Goal: Task Accomplishment & Management: Complete application form

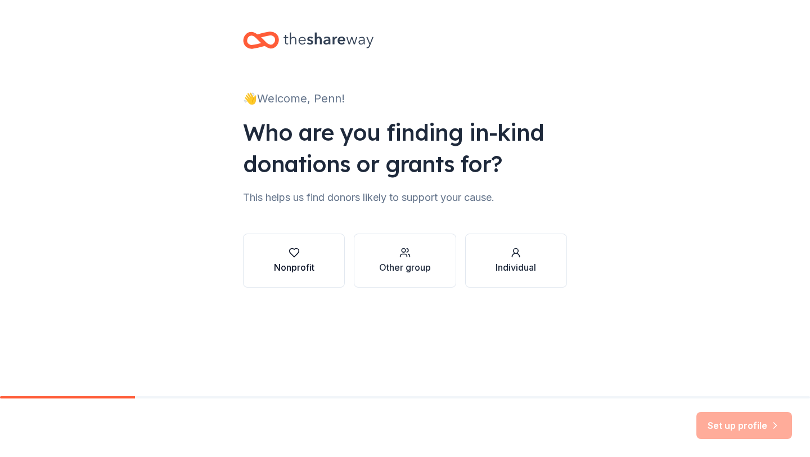
click at [291, 276] on button "Nonprofit" at bounding box center [294, 261] width 102 height 54
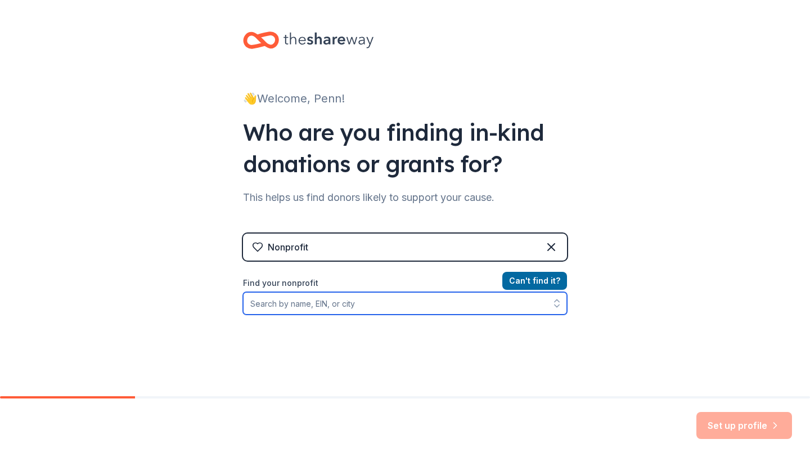
click at [333, 308] on input "Find your nonprofit" at bounding box center [405, 303] width 324 height 23
type input "state college"
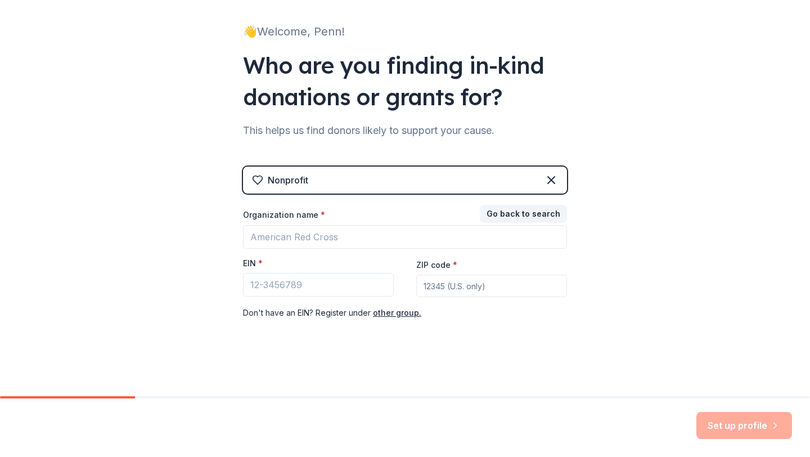
scroll to position [67, 0]
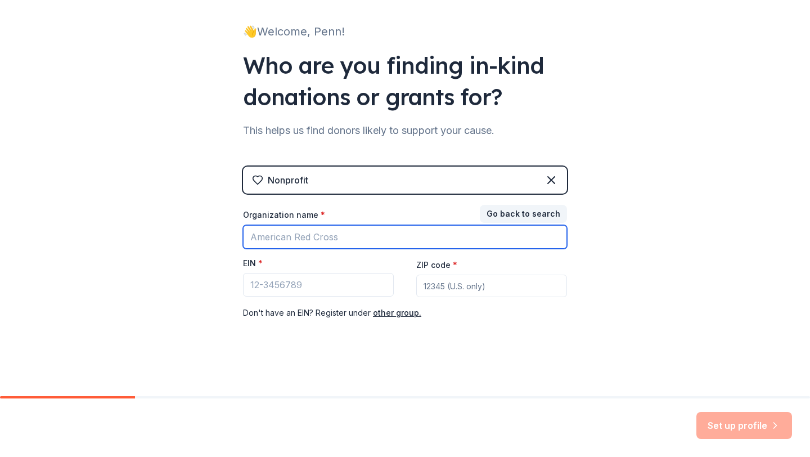
click at [385, 245] on input "Organization name *" at bounding box center [405, 237] width 324 height 24
type input "Penn State Infusion"
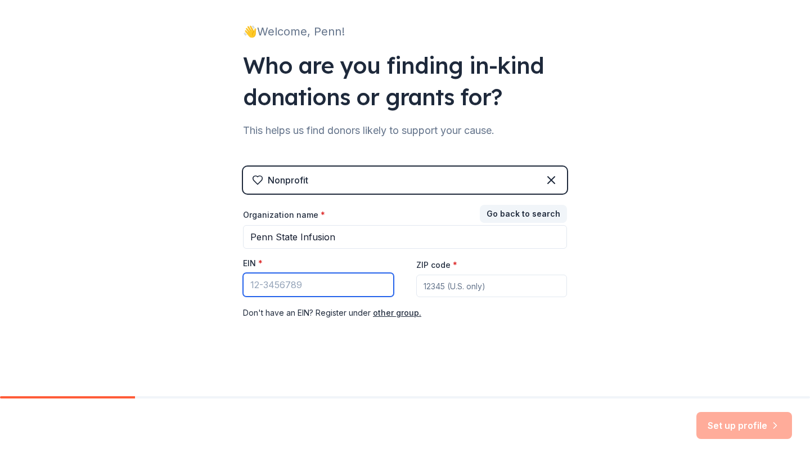
click at [318, 282] on input "EIN *" at bounding box center [318, 285] width 151 height 24
type input "[US_EMPLOYER_IDENTIFICATION_NUMBER]"
click at [457, 288] on input "ZIP code *" at bounding box center [491, 286] width 151 height 23
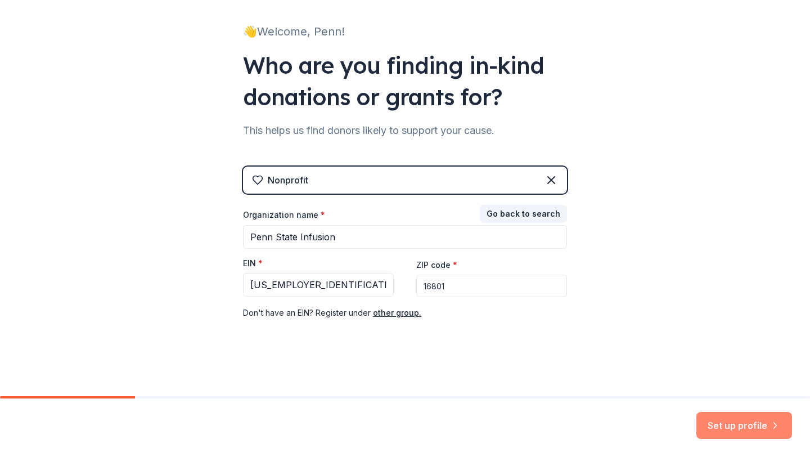
type input "16801"
click at [760, 419] on button "Set up profile" at bounding box center [745, 425] width 96 height 27
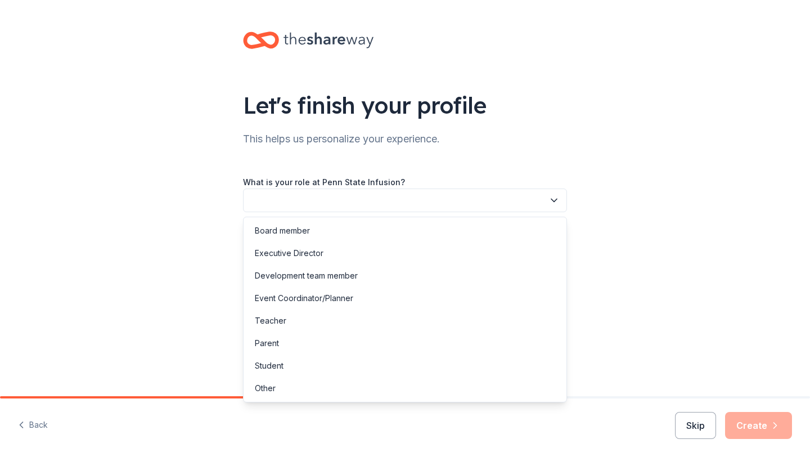
click at [517, 198] on button "button" at bounding box center [405, 200] width 324 height 24
click at [439, 225] on div "Board member" at bounding box center [405, 230] width 318 height 23
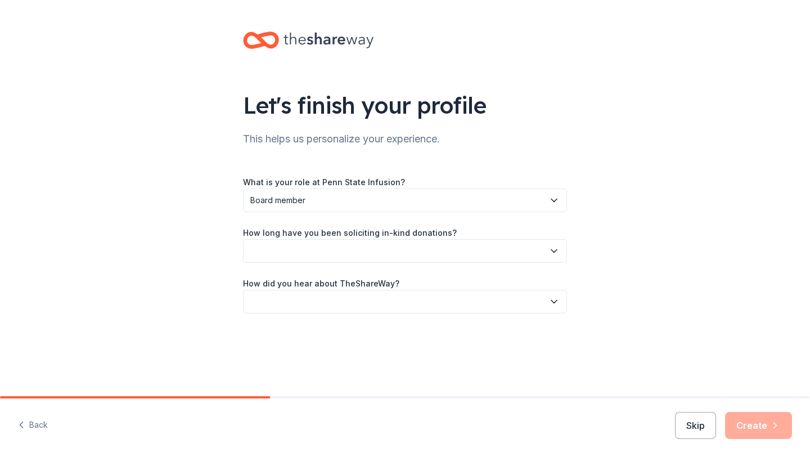
click at [387, 246] on button "button" at bounding box center [405, 251] width 324 height 24
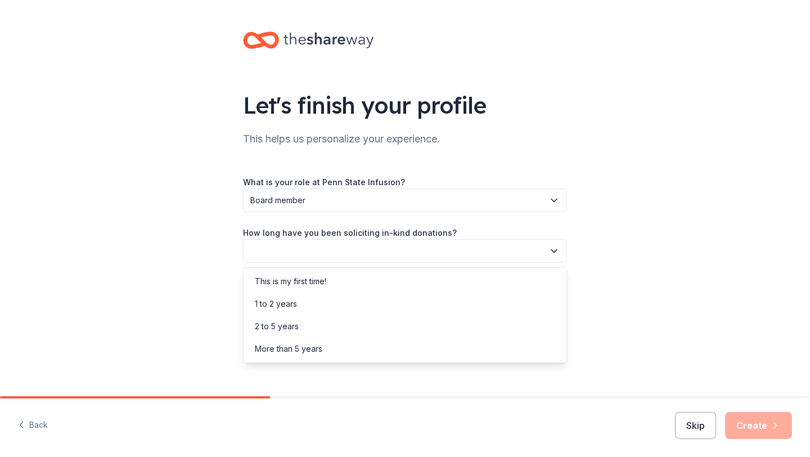
click at [395, 234] on div "How long have you been soliciting in-kind donations?" at bounding box center [405, 244] width 324 height 37
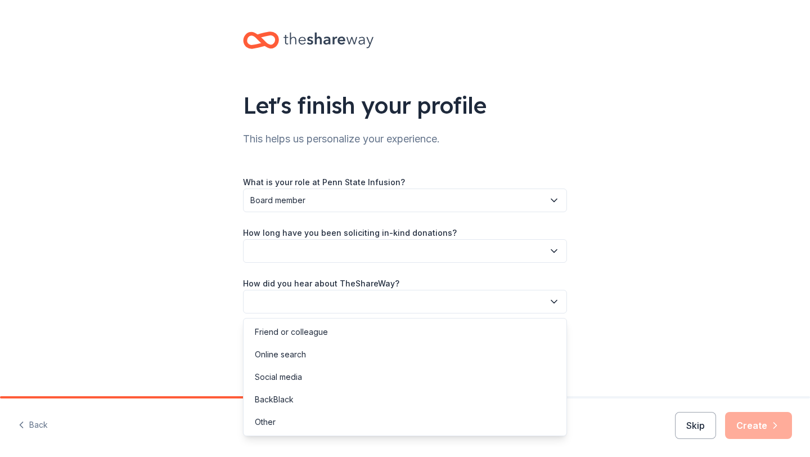
click at [385, 297] on button "button" at bounding box center [405, 302] width 324 height 24
click at [381, 357] on div "Online search" at bounding box center [405, 354] width 318 height 23
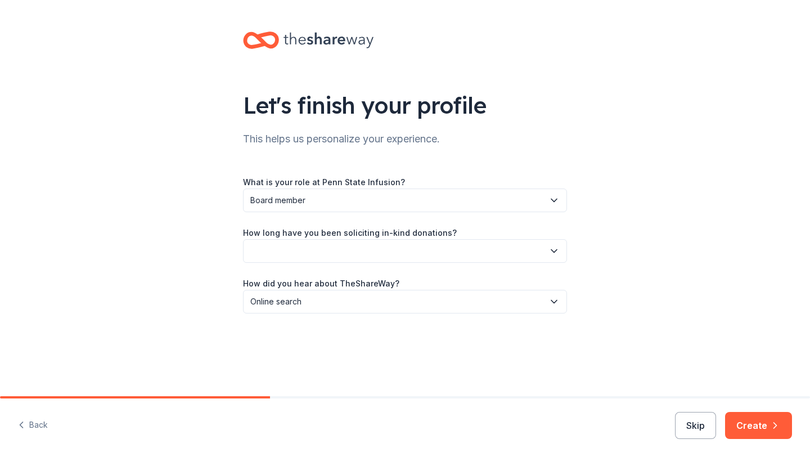
click at [384, 252] on button "button" at bounding box center [405, 251] width 324 height 24
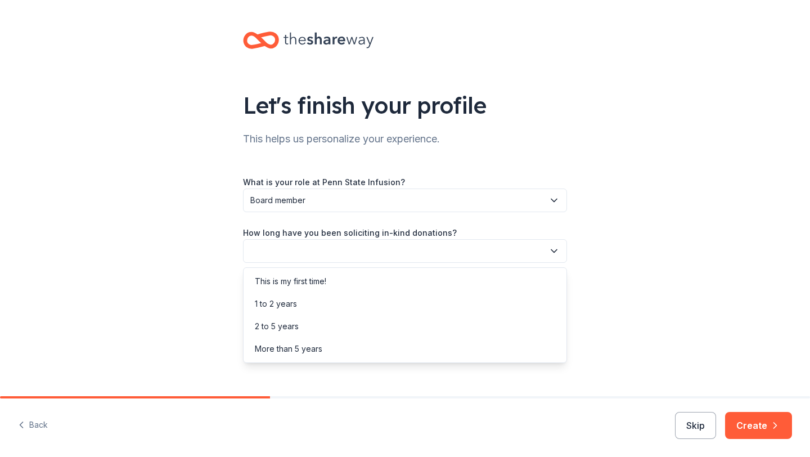
click at [379, 228] on div "How long have you been soliciting in-kind donations?" at bounding box center [405, 244] width 324 height 37
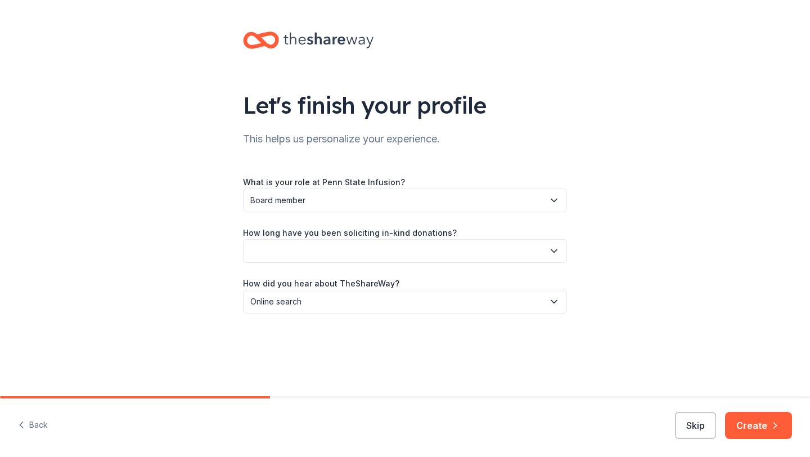
click at [370, 247] on button "button" at bounding box center [405, 251] width 324 height 24
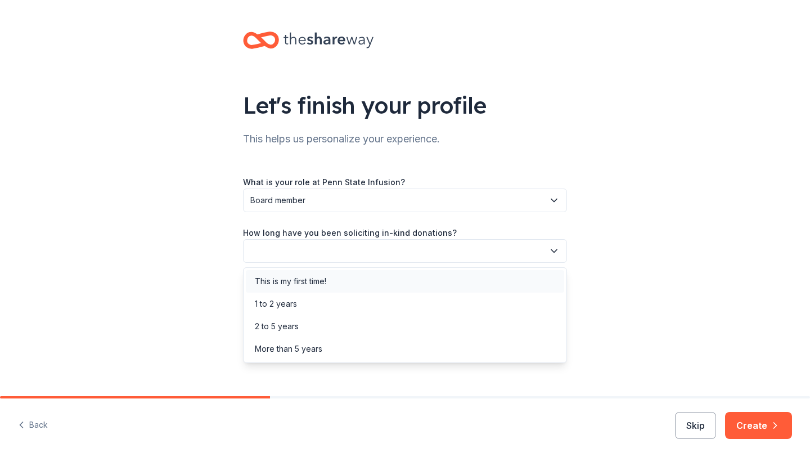
click at [376, 280] on div "This is my first time!" at bounding box center [405, 281] width 318 height 23
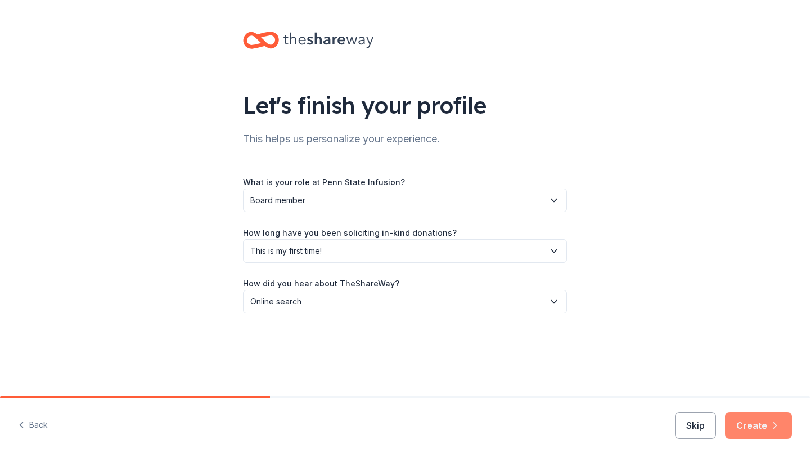
click at [744, 427] on button "Create" at bounding box center [758, 425] width 67 height 27
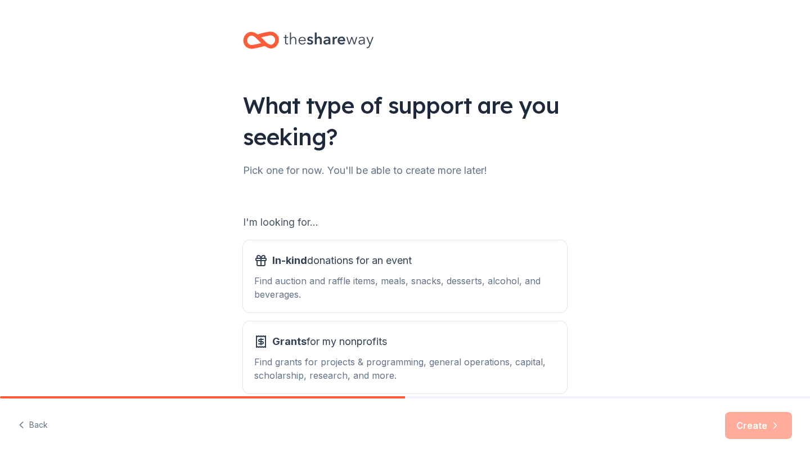
scroll to position [58, 0]
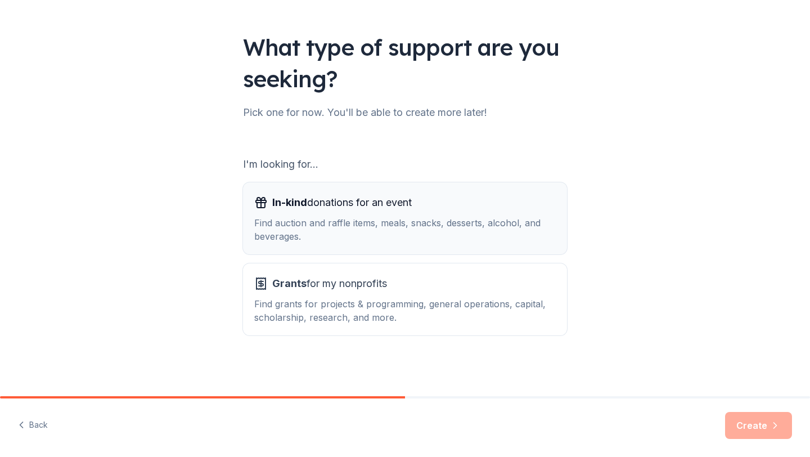
click at [440, 239] on div "Find auction and raffle items, meals, snacks, desserts, alcohol, and beverages." at bounding box center [405, 229] width 302 height 27
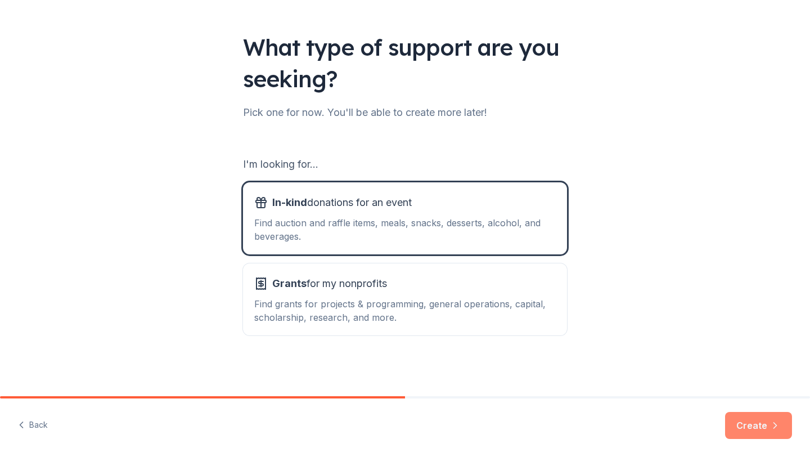
click at [739, 425] on button "Create" at bounding box center [758, 425] width 67 height 27
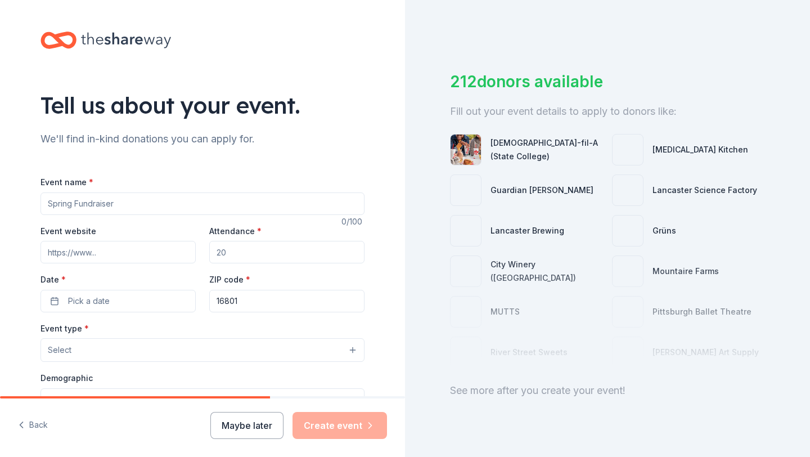
scroll to position [35, 0]
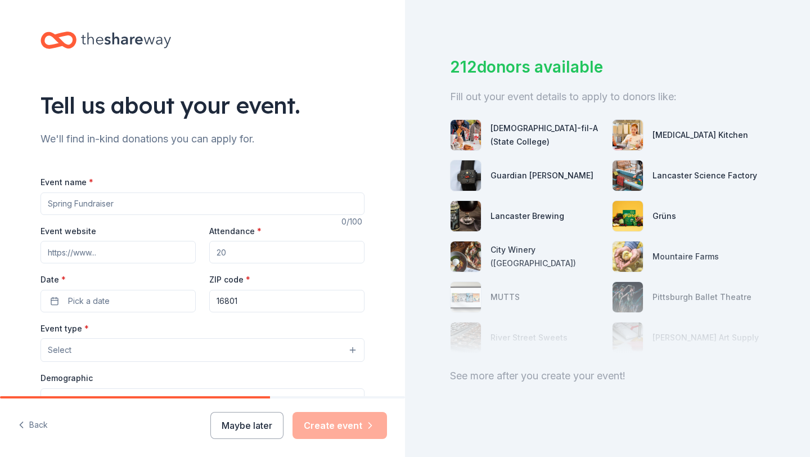
click at [259, 196] on input "Event name *" at bounding box center [203, 203] width 324 height 23
type input "Penn State Infusion"
click at [130, 245] on input "Event website" at bounding box center [118, 252] width 155 height 23
paste input "http://pennstateinfusion.org/"
type input "http://pennstateinfusion.org/"
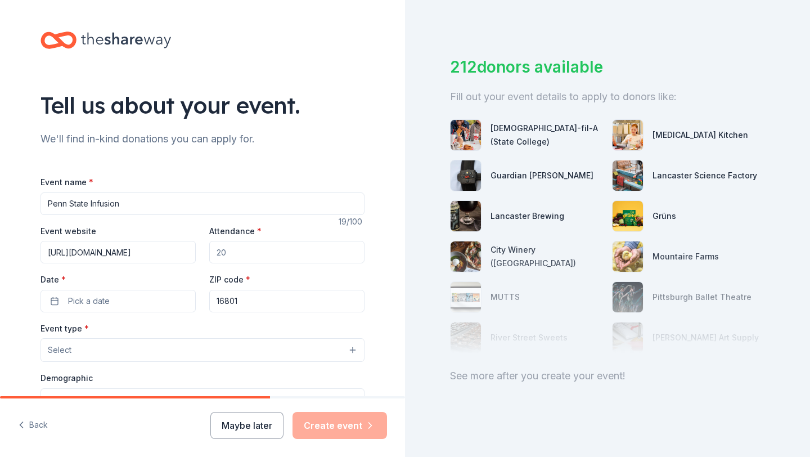
click at [244, 252] on input "Attendance *" at bounding box center [286, 252] width 155 height 23
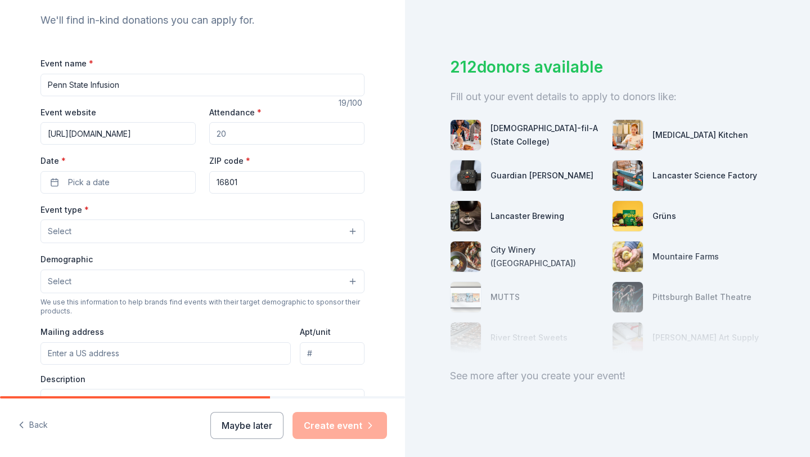
scroll to position [123, 0]
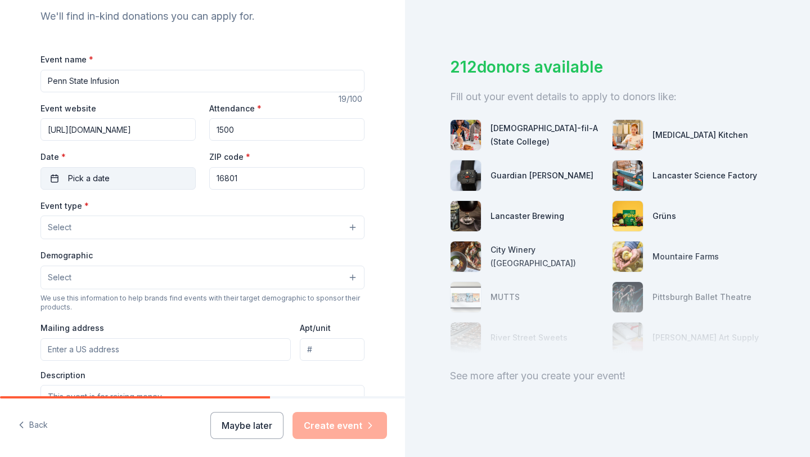
type input "1500"
click at [135, 182] on button "Pick a date" at bounding box center [118, 178] width 155 height 23
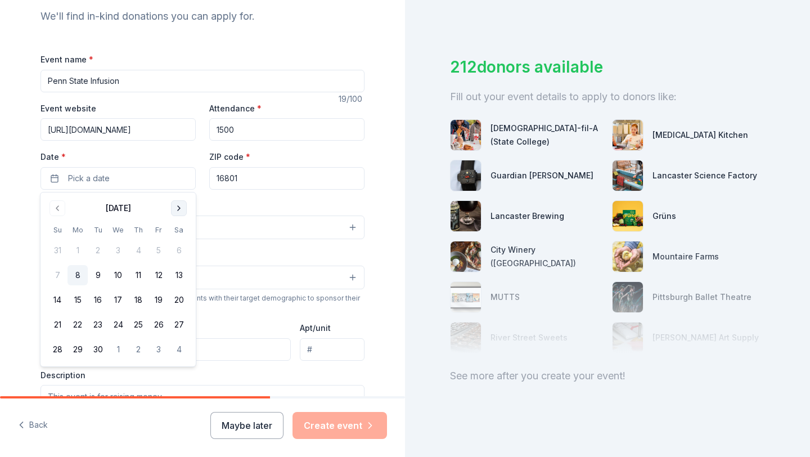
click at [181, 208] on button "Go to next month" at bounding box center [179, 208] width 16 height 16
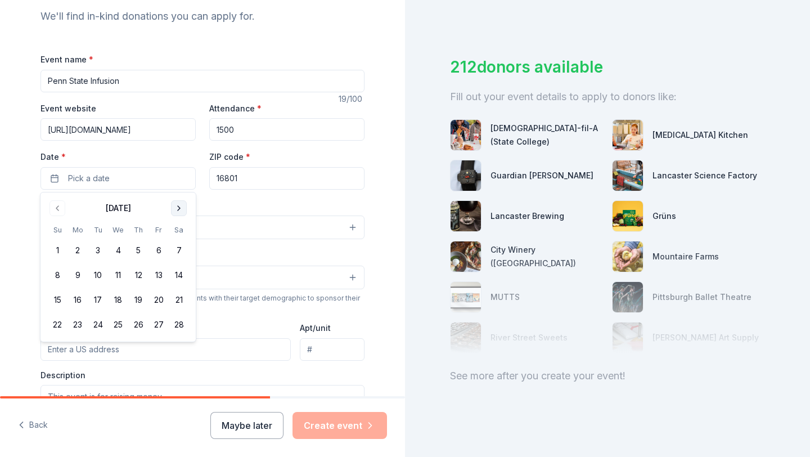
click at [181, 208] on button "Go to next month" at bounding box center [179, 208] width 16 height 16
click at [59, 206] on button "Go to previous month" at bounding box center [58, 208] width 16 height 16
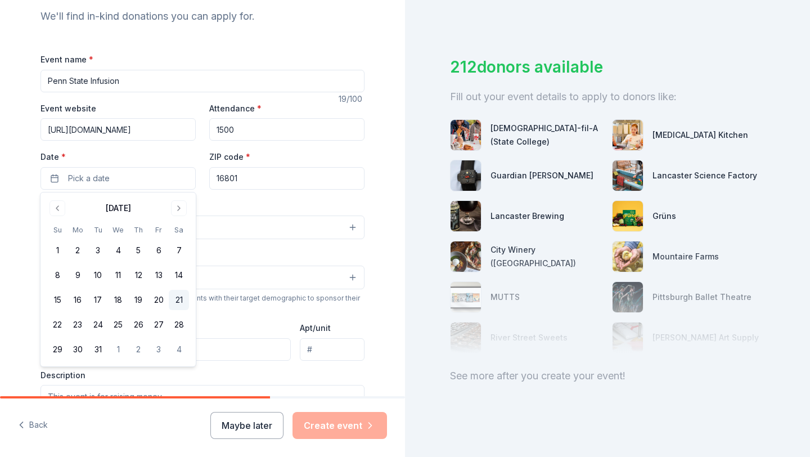
click at [179, 306] on button "21" at bounding box center [179, 300] width 20 height 20
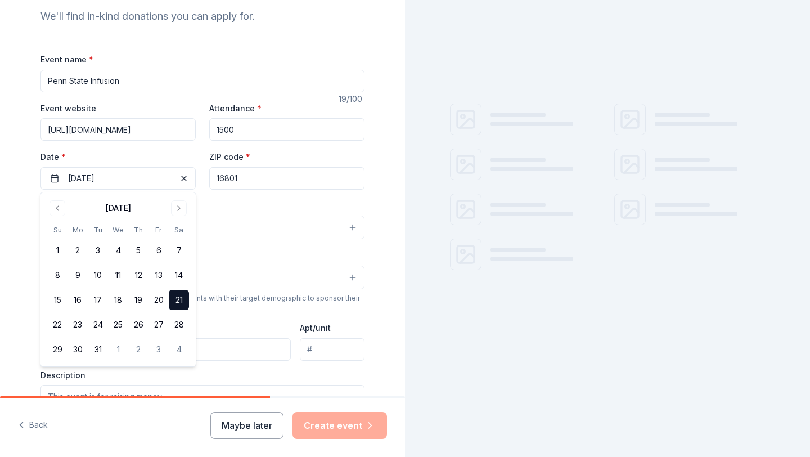
click at [178, 299] on button "21" at bounding box center [179, 300] width 20 height 20
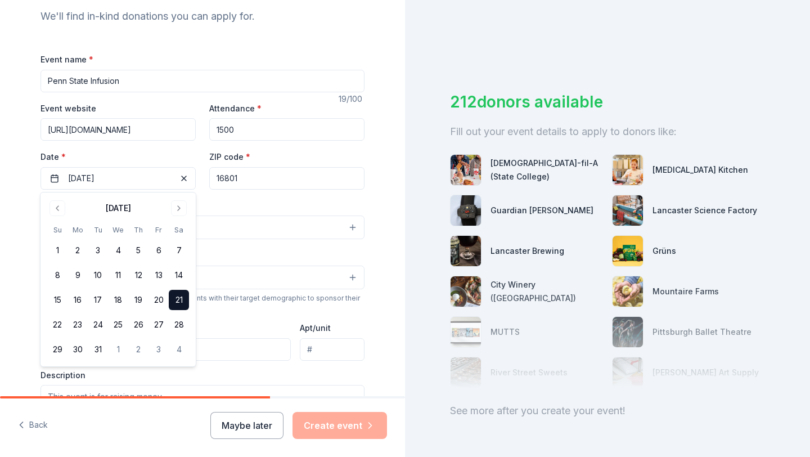
click at [273, 194] on div "Event name * Penn State Infusion 19 /100 Event website http://pennstateinfusion…" at bounding box center [203, 312] width 324 height 520
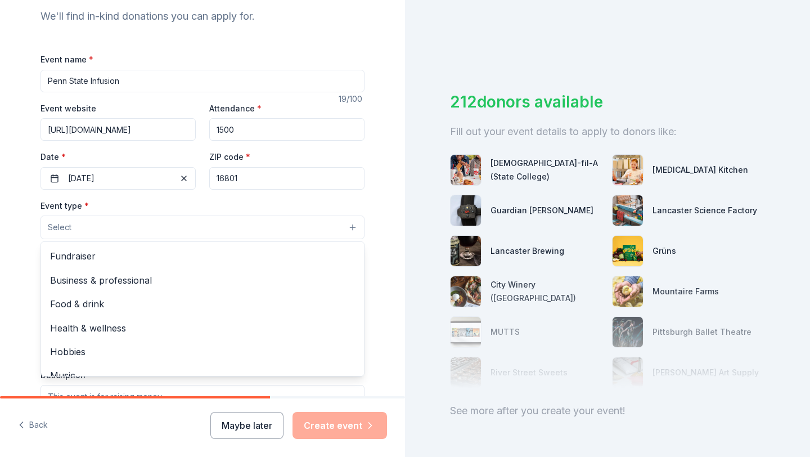
click at [135, 226] on button "Select" at bounding box center [203, 228] width 324 height 24
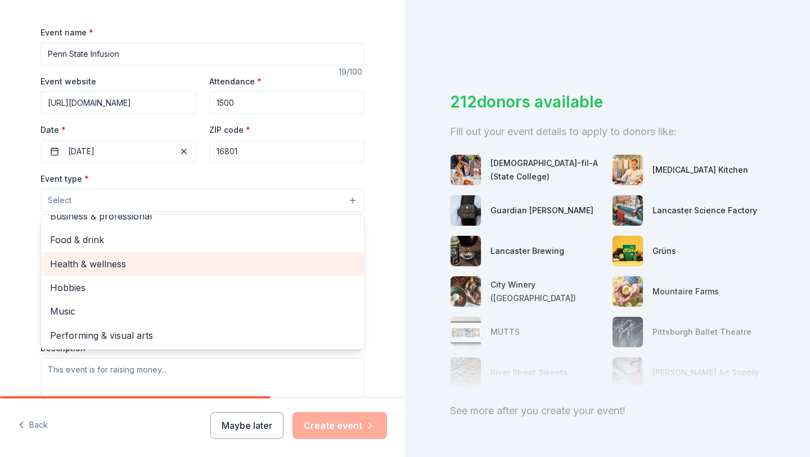
scroll to position [152, 0]
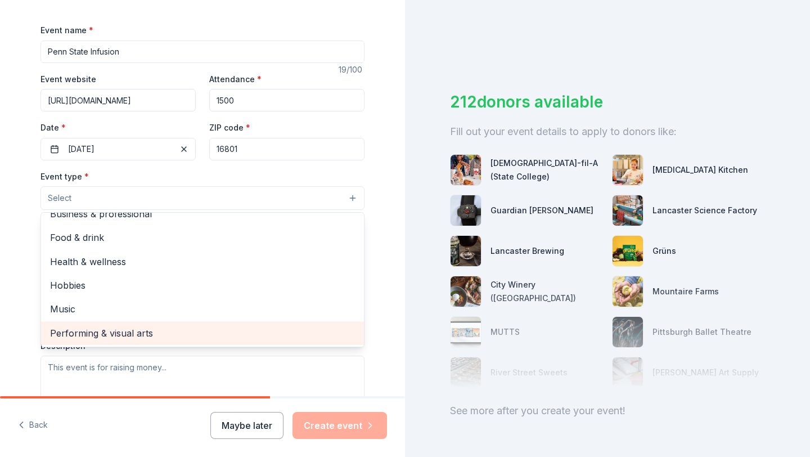
click at [128, 332] on span "Performing & visual arts" at bounding box center [202, 333] width 305 height 15
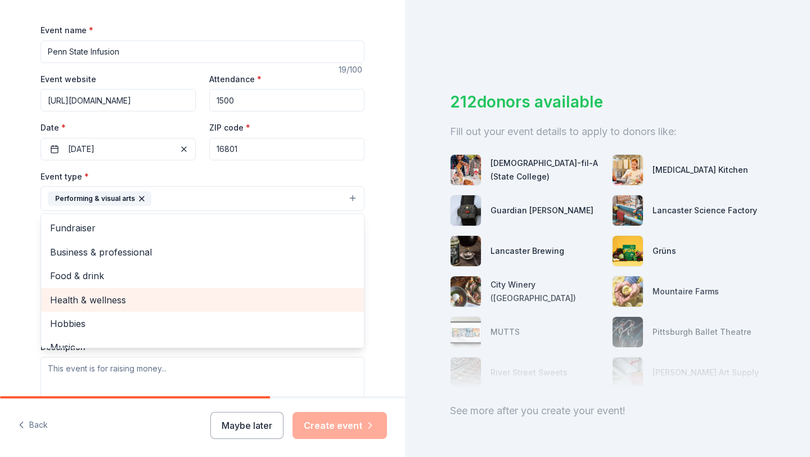
scroll to position [14, 0]
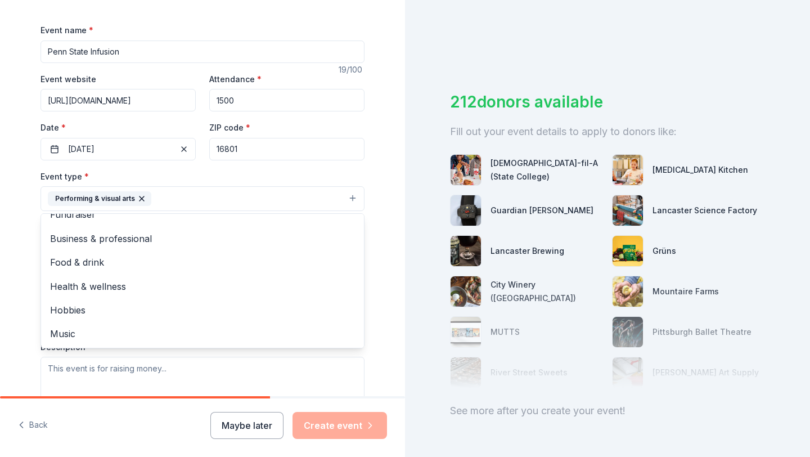
click at [374, 365] on div "Tell us about your event. We'll find in-kind donations you can apply for. Event…" at bounding box center [203, 223] width 360 height 750
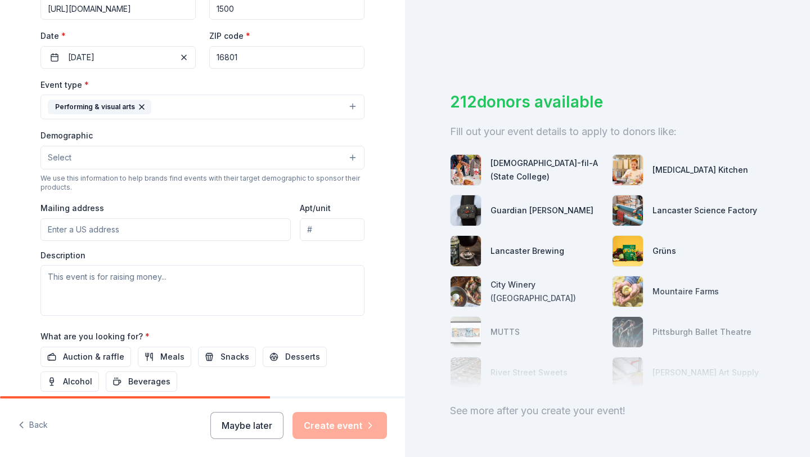
scroll to position [241, 0]
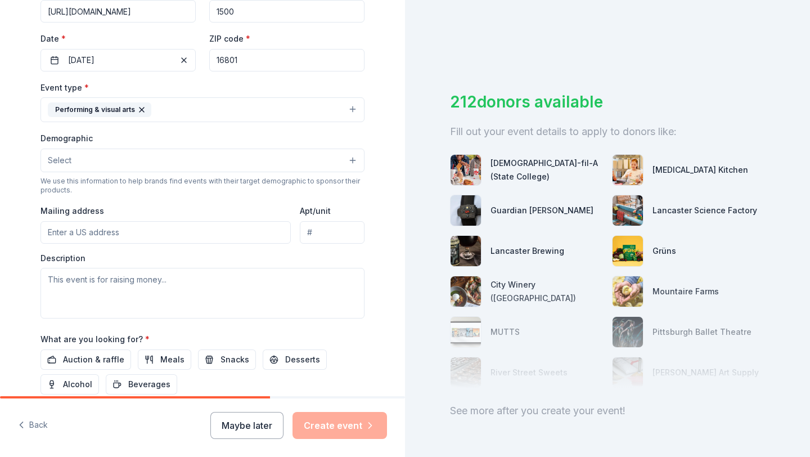
click at [174, 232] on input "Mailing address" at bounding box center [166, 232] width 250 height 23
click at [187, 163] on button "Select" at bounding box center [203, 161] width 324 height 24
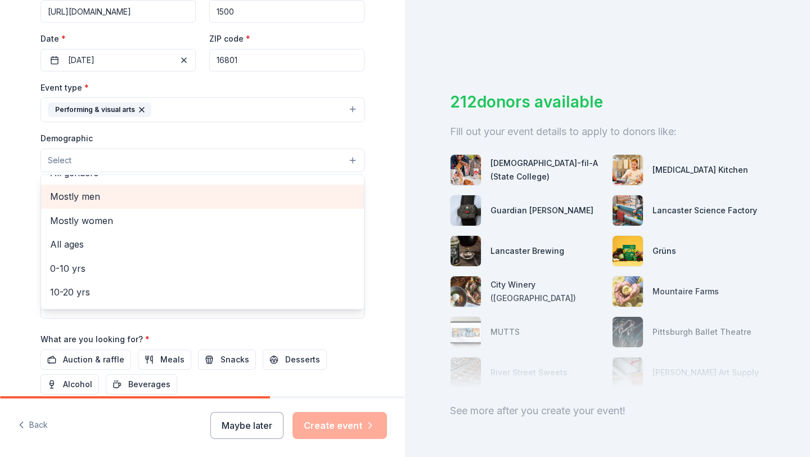
scroll to position [40, 0]
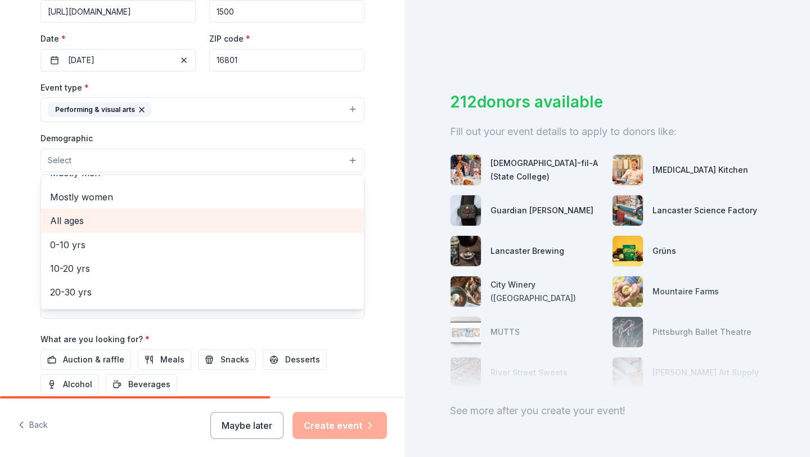
click at [122, 221] on span "All ages" at bounding box center [202, 220] width 305 height 15
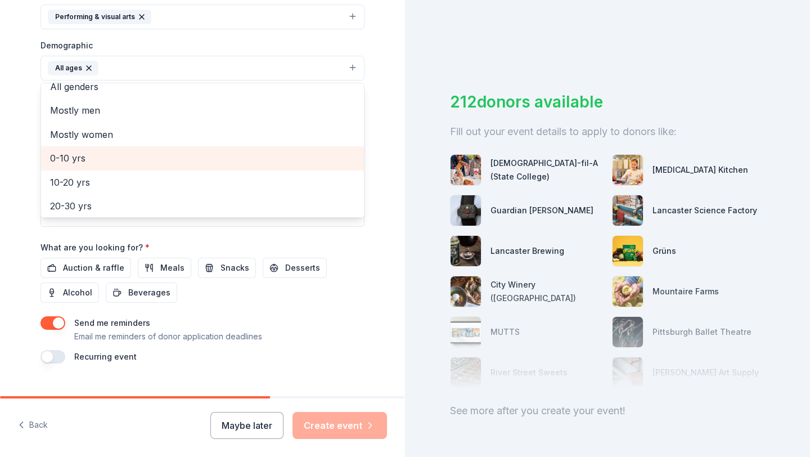
scroll to position [0, 0]
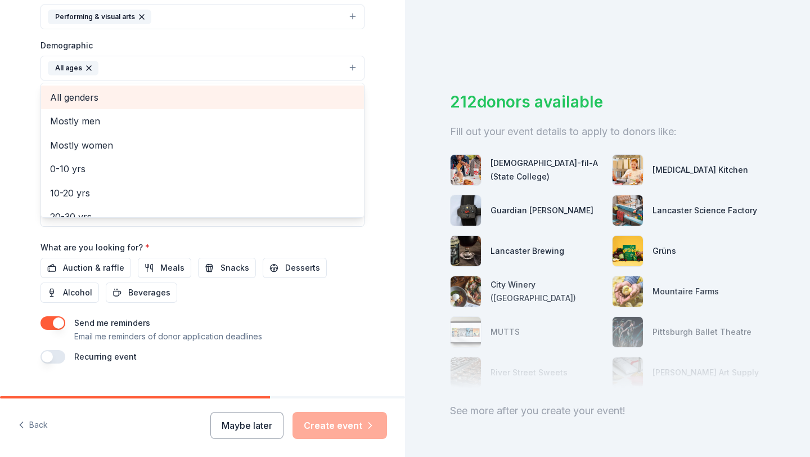
click at [118, 98] on span "All genders" at bounding box center [202, 97] width 305 height 15
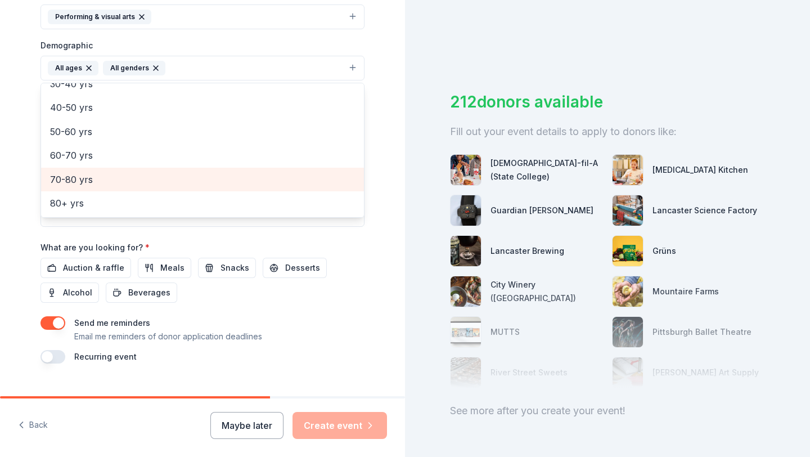
scroll to position [355, 0]
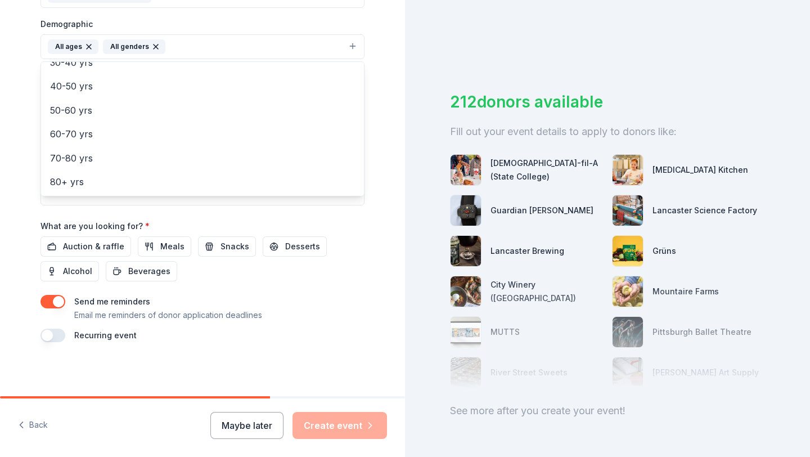
click at [347, 250] on div "Event name * Penn State Infusion 19 /100 Event website http://pennstateinfusion…" at bounding box center [203, 81] width 324 height 522
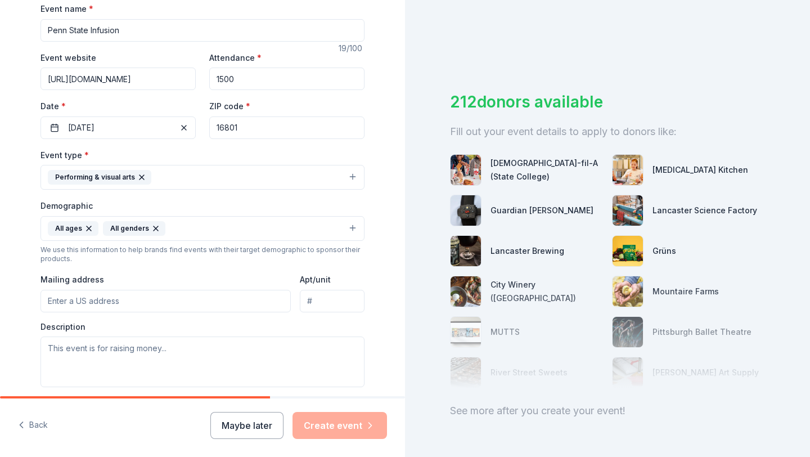
scroll to position [174, 0]
click at [190, 303] on input "Mailing address" at bounding box center [166, 300] width 250 height 23
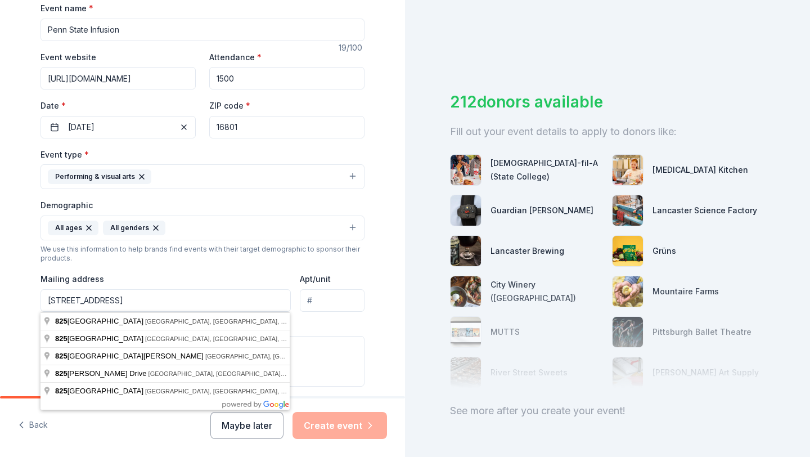
type input "825 Bellaire Avenue, State College, PA, 16801"
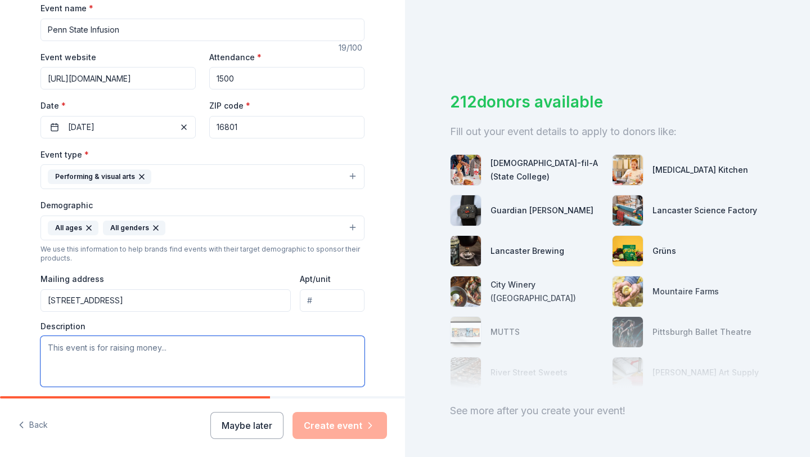
click at [170, 359] on textarea at bounding box center [203, 361] width 324 height 51
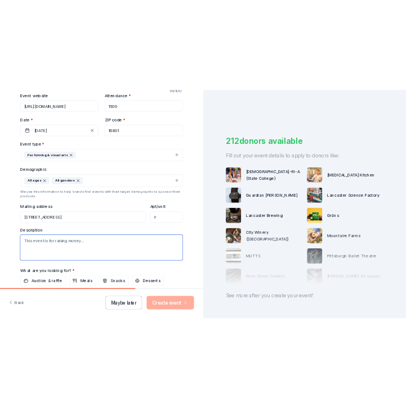
scroll to position [232, 0]
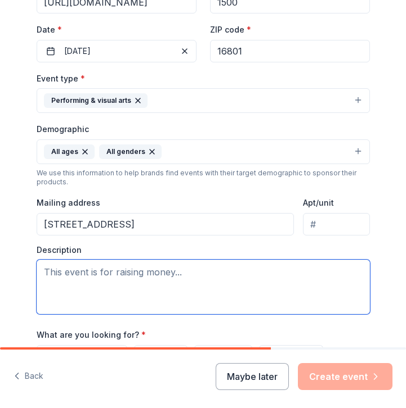
paste textarea "artnering with Infusion 2026 offers Hershey the opportunity to support a premie…"
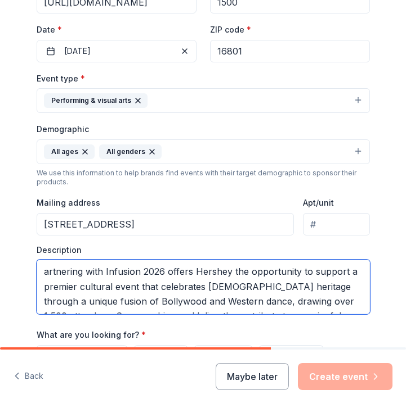
scroll to position [0, 0]
click at [43, 273] on textarea "artnering with Infusion 2026 offers Hershey the opportunity to support a premie…" at bounding box center [203, 287] width 333 height 55
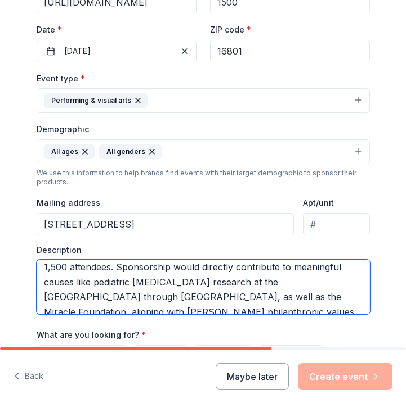
scroll to position [52, 0]
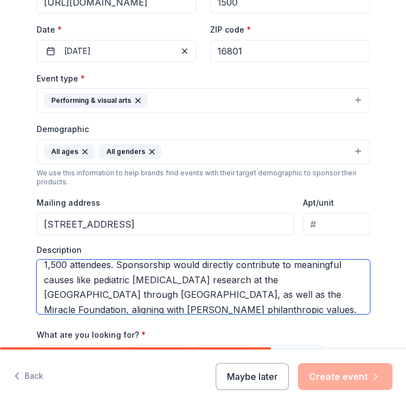
drag, startPoint x: 172, startPoint y: 281, endPoint x: 77, endPoint y: 293, distance: 95.3
click at [77, 293] on textarea "Partnering with Infusion 2026 offers Hershey the opportunity to support a premi…" at bounding box center [203, 287] width 333 height 55
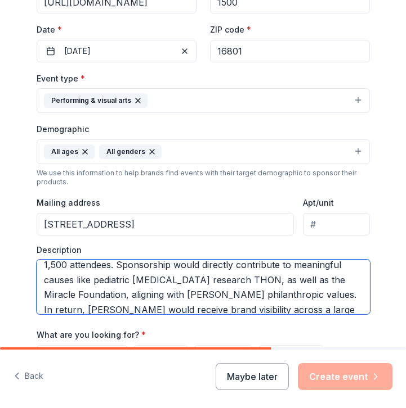
click at [171, 279] on textarea "Partnering with Infusion 2026 offers Hershey the opportunity to support a premi…" at bounding box center [203, 287] width 333 height 55
drag, startPoint x: 228, startPoint y: 296, endPoint x: 248, endPoint y: 283, distance: 23.1
click at [248, 284] on textarea "Partnering with Infusion 2026 offers Hershey the opportunity to support a premi…" at bounding box center [203, 287] width 333 height 55
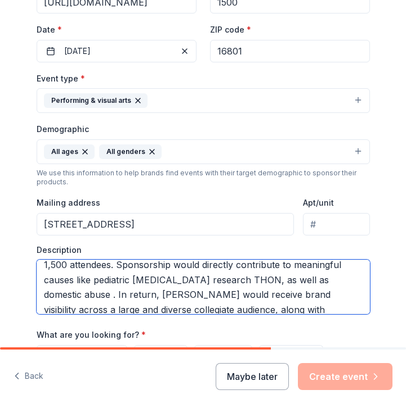
scroll to position [54, 0]
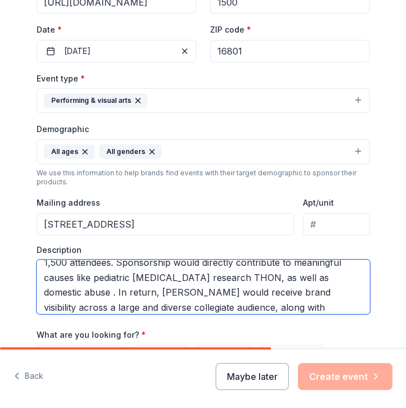
click at [315, 281] on textarea "Partnering with Infusion 2026 offers Hershey the opportunity to support a premi…" at bounding box center [203, 287] width 333 height 55
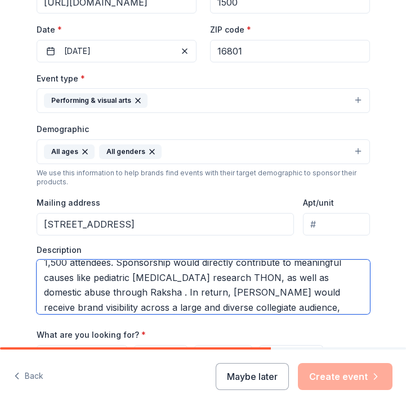
click at [77, 295] on textarea "Partnering with Infusion 2026 offers Hershey the opportunity to support a premi…" at bounding box center [203, 287] width 333 height 55
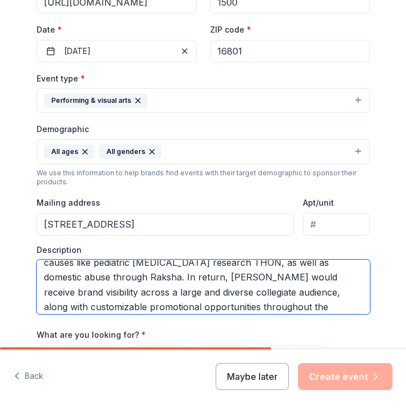
scroll to position [71, 0]
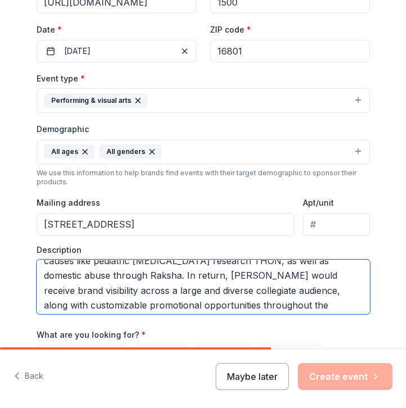
click at [134, 280] on textarea "Partnering with Infusion 2026 offers Hershey the opportunity to support a premi…" at bounding box center [203, 287] width 333 height 55
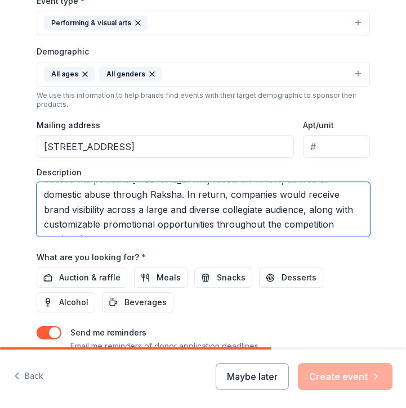
scroll to position [320, 0]
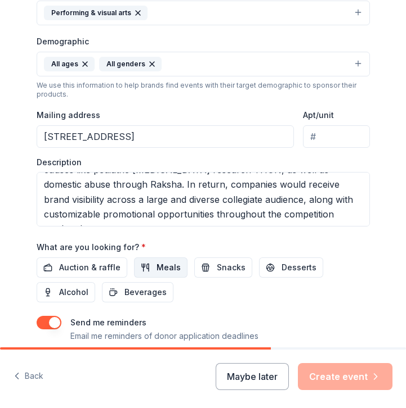
click at [159, 270] on span "Meals" at bounding box center [168, 268] width 24 height 14
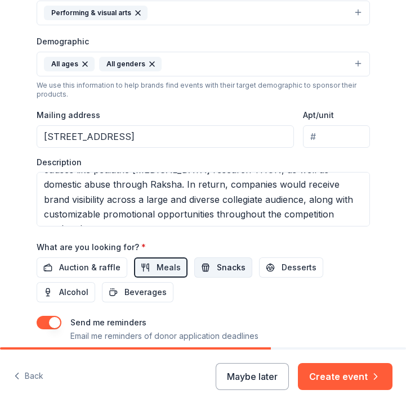
click at [217, 270] on span "Snacks" at bounding box center [231, 268] width 29 height 14
click at [291, 255] on div "What are you looking for? * Auction & raffle Meals Snacks Desserts Alcohol Beve…" at bounding box center [203, 271] width 333 height 62
click at [294, 264] on span "Desserts" at bounding box center [298, 268] width 35 height 14
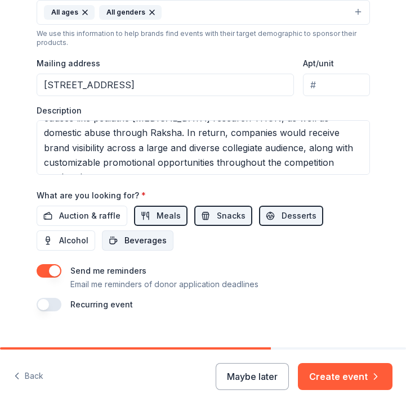
scroll to position [372, 0]
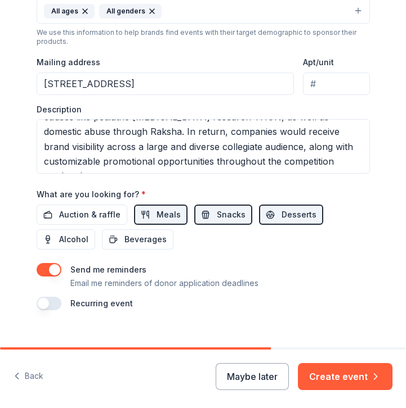
click at [57, 273] on button "button" at bounding box center [49, 270] width 25 height 14
click at [56, 273] on button "button" at bounding box center [49, 270] width 25 height 14
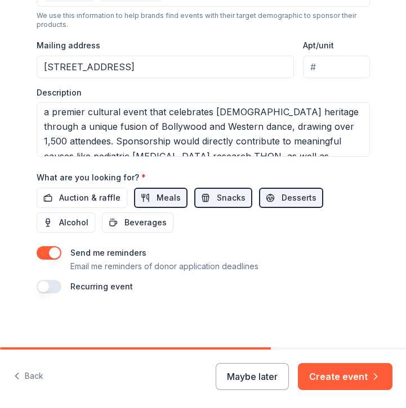
scroll to position [0, 0]
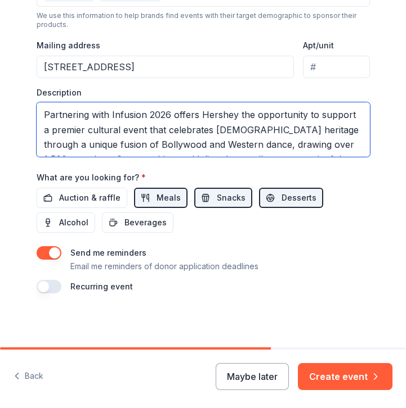
drag, startPoint x: 200, startPoint y: 115, endPoint x: 232, endPoint y: 115, distance: 32.1
click at [232, 115] on textarea "Partnering with Infusion 2026 offers Hershey the opportunity to support a premi…" at bounding box center [203, 129] width 333 height 55
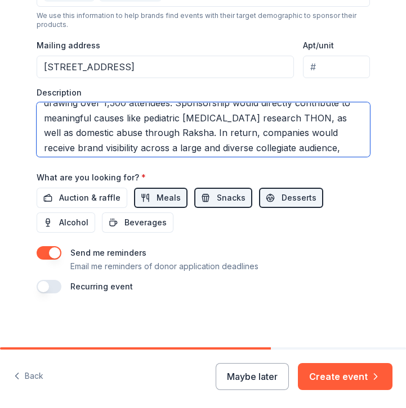
scroll to position [74, 0]
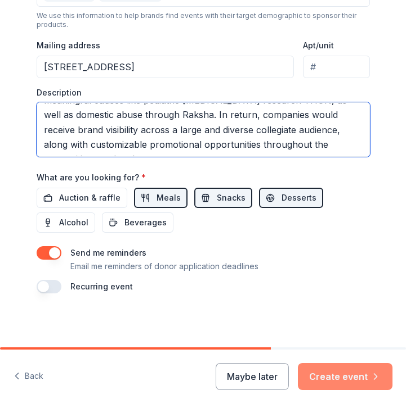
type textarea "Partnering with Infusion 2026 offers companies the opportunity to support a pre…"
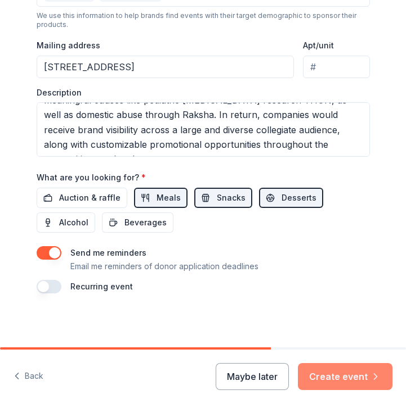
click at [329, 375] on button "Create event" at bounding box center [345, 376] width 95 height 27
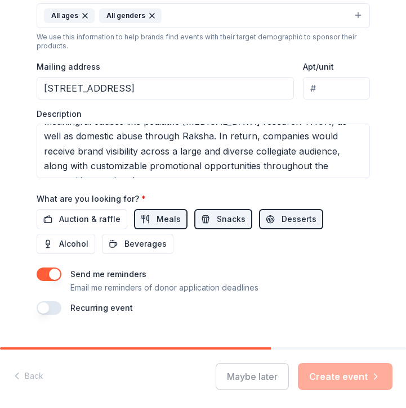
scroll to position [358, 0]
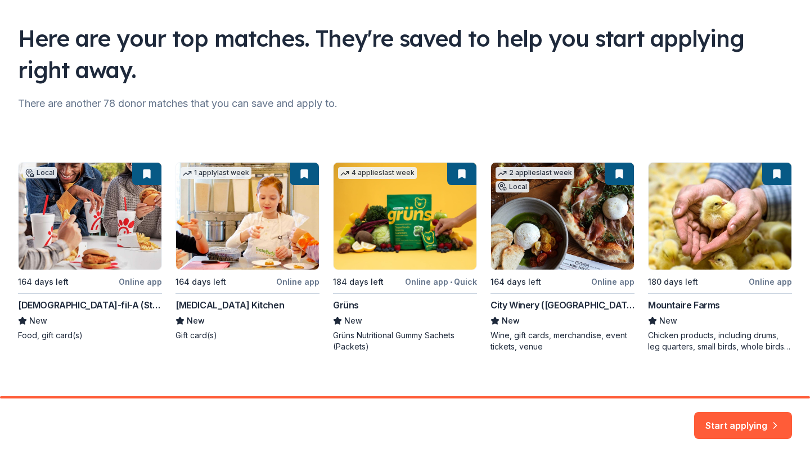
scroll to position [77, 0]
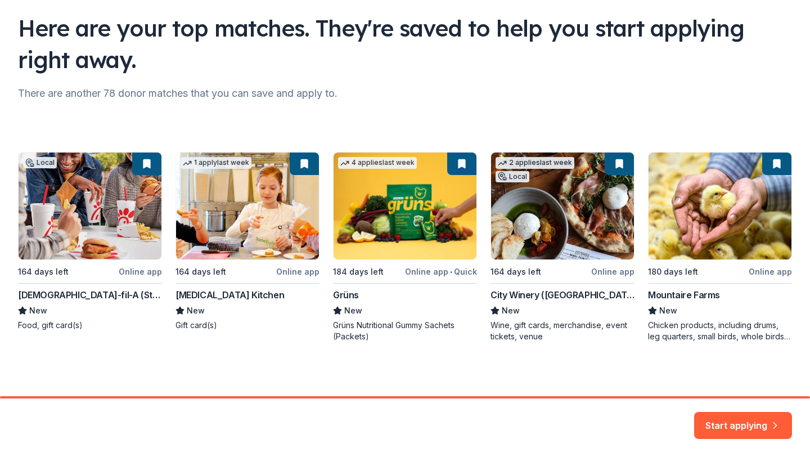
click at [109, 238] on div "Local 164 days left Online app Chick-fil-A (State College) New Food, gift card(…" at bounding box center [405, 247] width 774 height 190
click at [742, 419] on button "Start applying" at bounding box center [743, 418] width 98 height 27
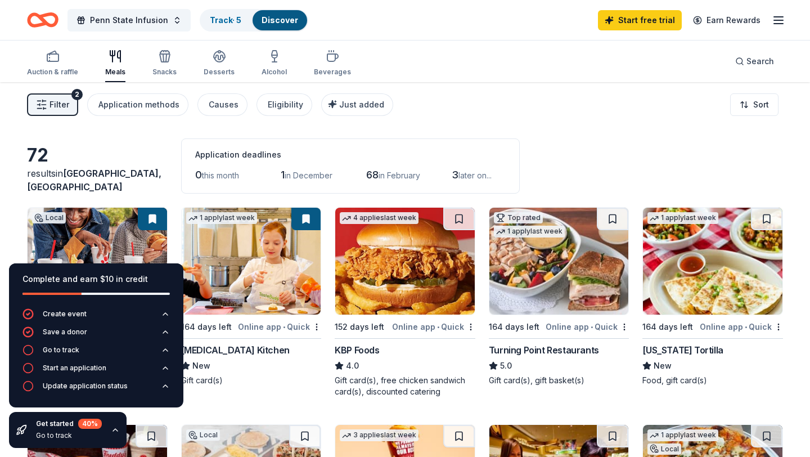
click at [456, 111] on div "Filter 2 Application methods Causes Eligibility Just added Sort" at bounding box center [405, 104] width 810 height 45
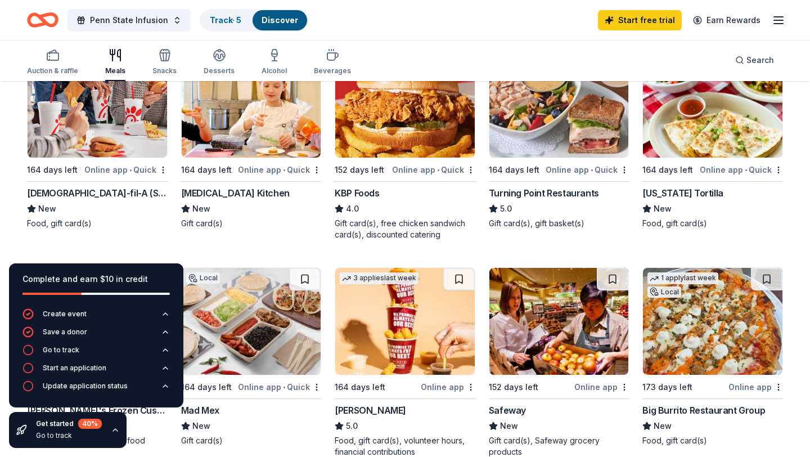
scroll to position [158, 0]
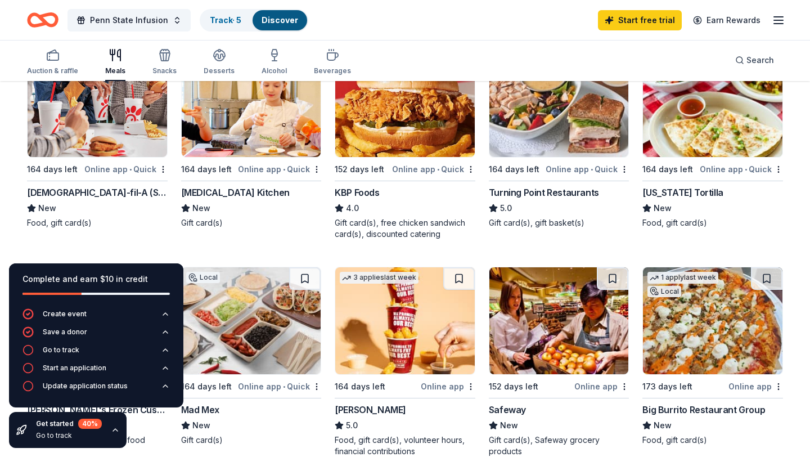
click at [111, 131] on img at bounding box center [98, 103] width 140 height 107
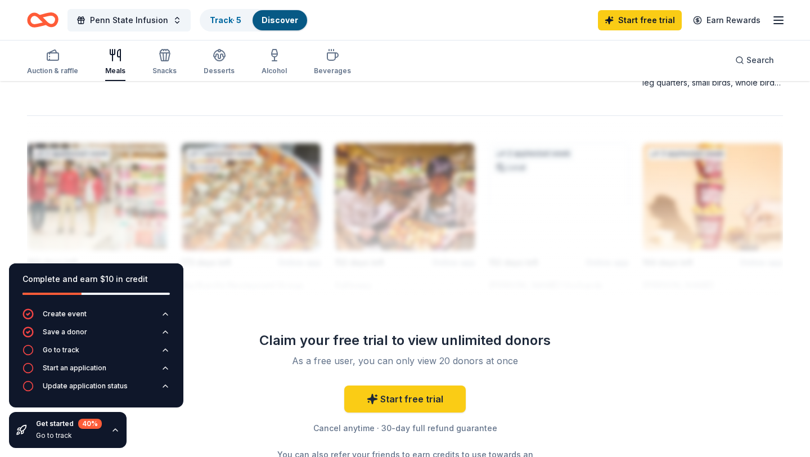
scroll to position [964, 0]
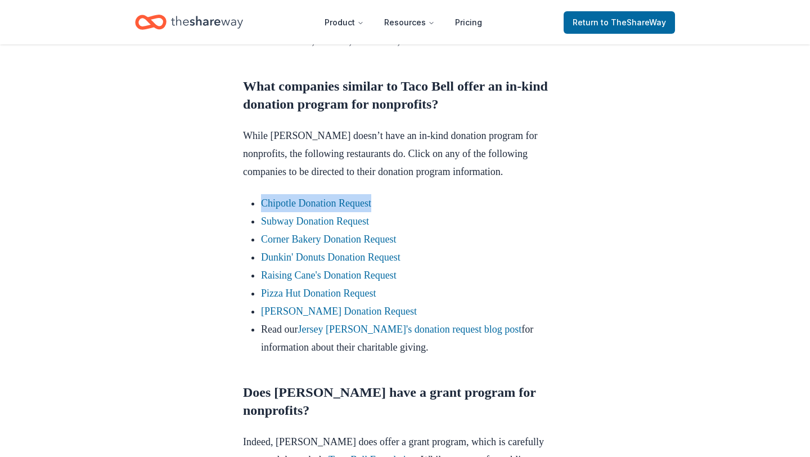
scroll to position [666, 0]
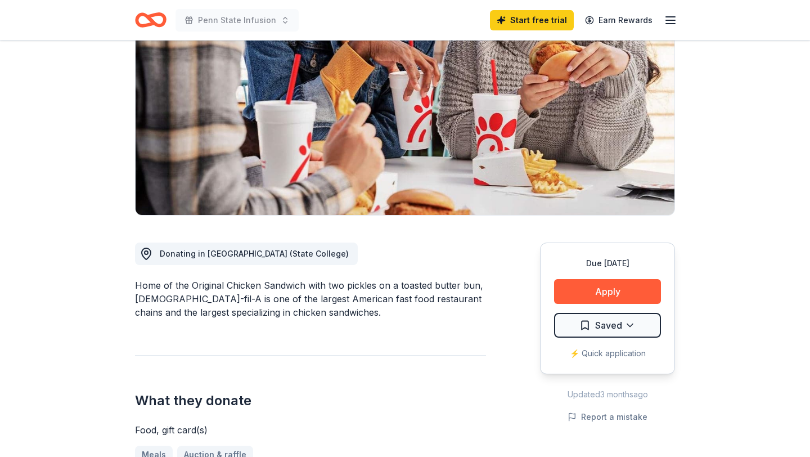
scroll to position [84, 0]
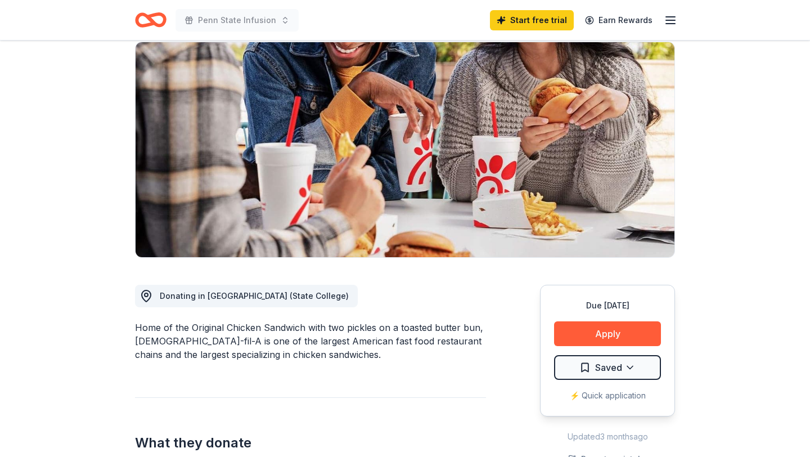
click at [583, 314] on div "Due [DATE] Apply Saved ⚡️ Quick application" at bounding box center [607, 351] width 135 height 132
click at [583, 326] on button "Apply" at bounding box center [607, 333] width 107 height 25
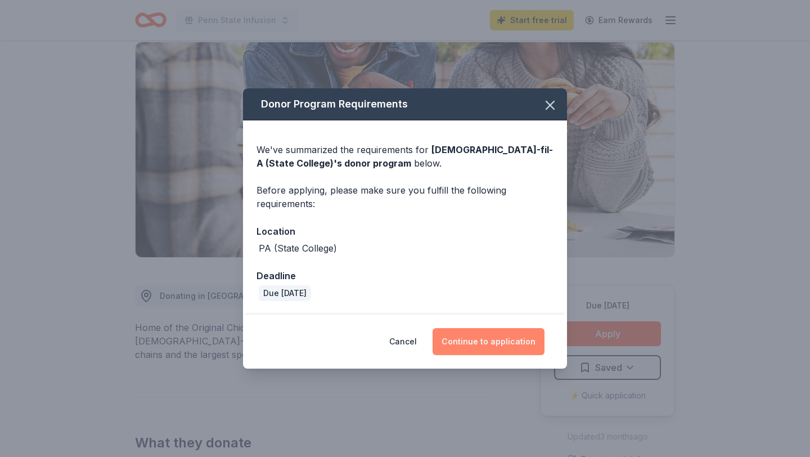
click at [483, 343] on button "Continue to application" at bounding box center [489, 341] width 112 height 27
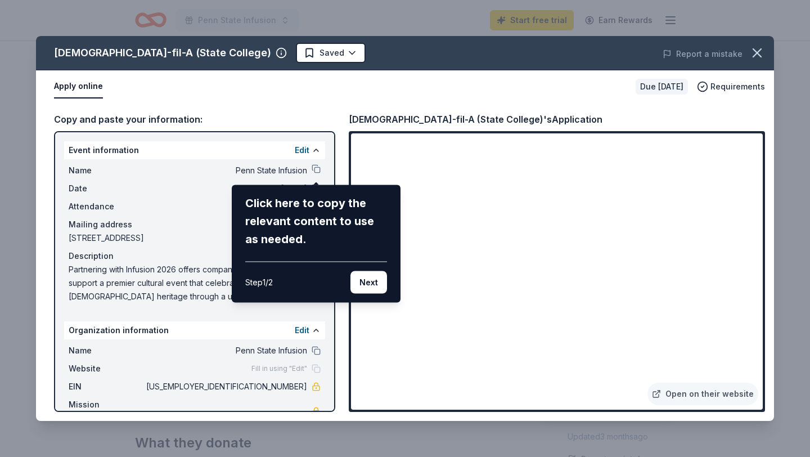
click at [493, 307] on div "[DEMOGRAPHIC_DATA]-fil-A (State College) Saved Report a mistake Apply online Du…" at bounding box center [405, 228] width 738 height 385
click at [372, 286] on button "Next" at bounding box center [369, 282] width 37 height 23
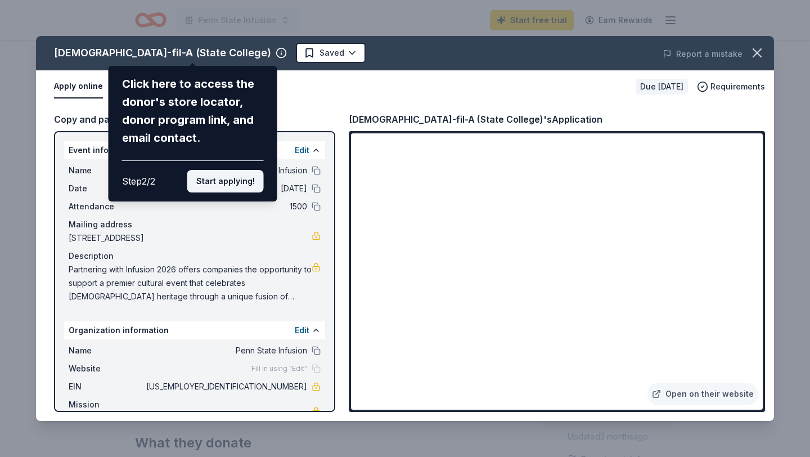
click at [235, 184] on button "Start applying!" at bounding box center [225, 181] width 77 height 23
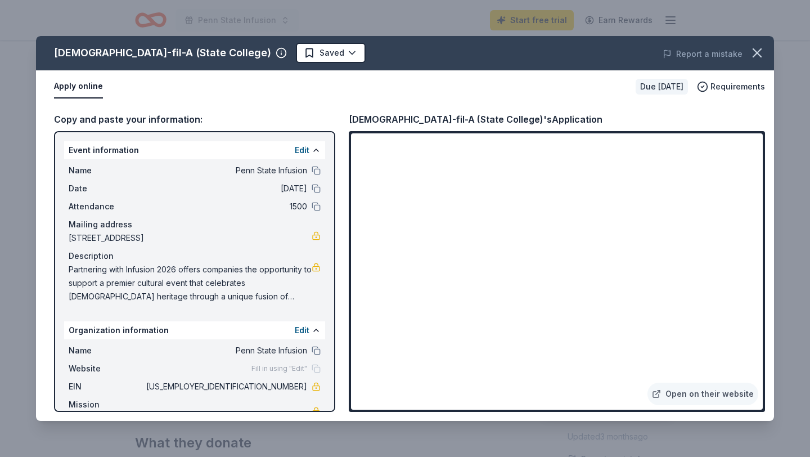
scroll to position [14, 0]
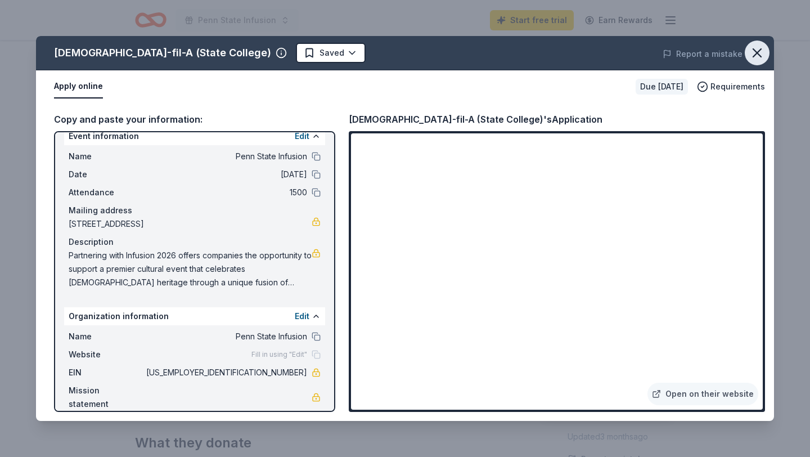
click at [757, 53] on icon "button" at bounding box center [757, 53] width 8 height 8
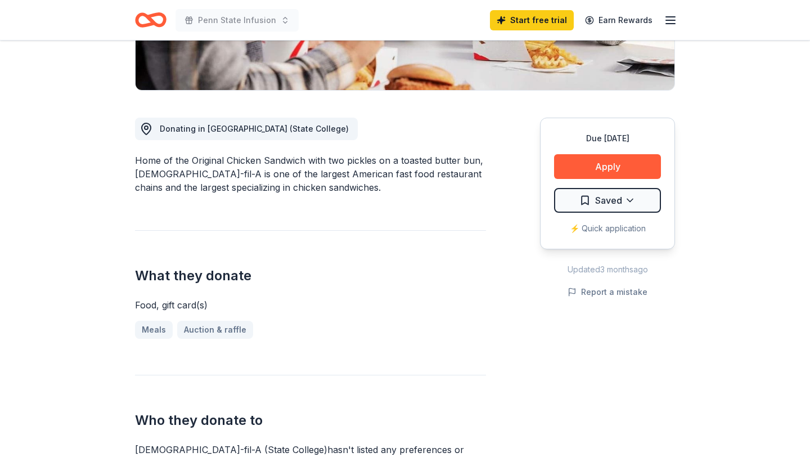
scroll to position [254, 0]
